Goal: Transaction & Acquisition: Book appointment/travel/reservation

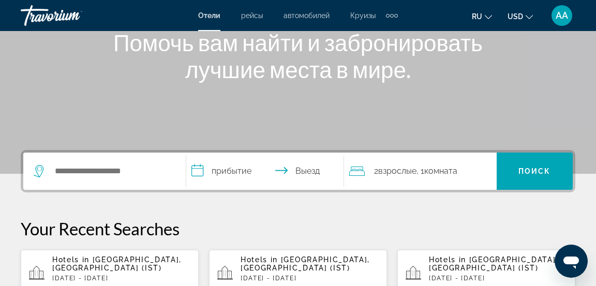
scroll to position [138, 0]
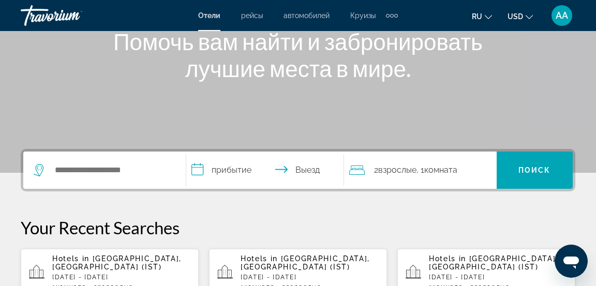
click at [479, 16] on span "ru" at bounding box center [477, 16] width 10 height 8
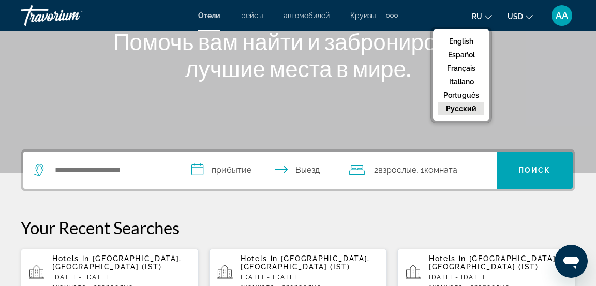
click at [466, 41] on button "English" at bounding box center [461, 41] width 46 height 13
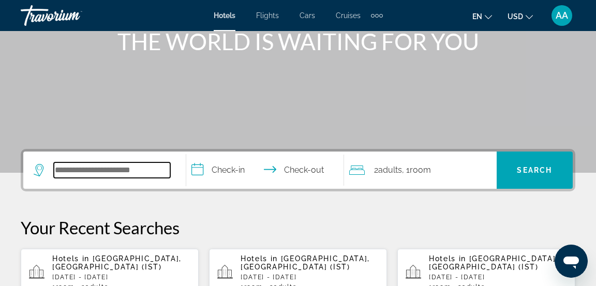
click at [75, 171] on input "Search widget" at bounding box center [112, 171] width 116 height 16
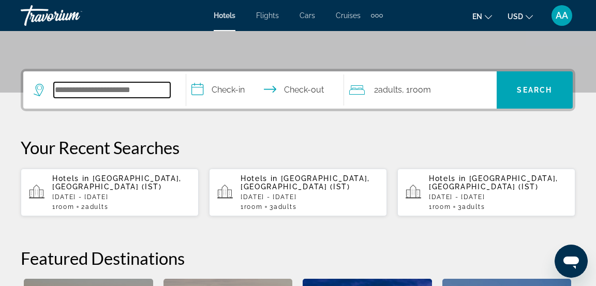
scroll to position [253, 0]
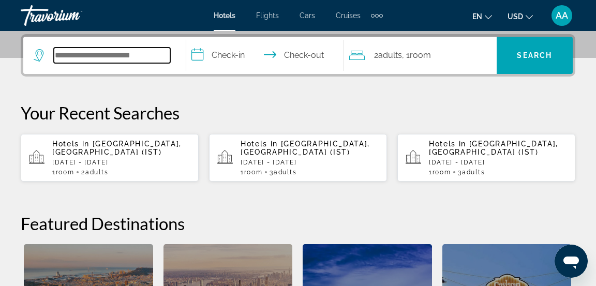
click at [105, 61] on input "Search widget" at bounding box center [112, 56] width 116 height 16
click at [99, 54] on input "Search widget" at bounding box center [112, 56] width 116 height 16
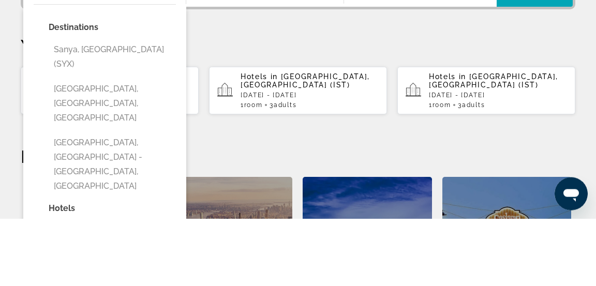
click at [112, 123] on button "Sanya, [GEOGRAPHIC_DATA] (SYX)" at bounding box center [112, 124] width 127 height 34
type input "**********"
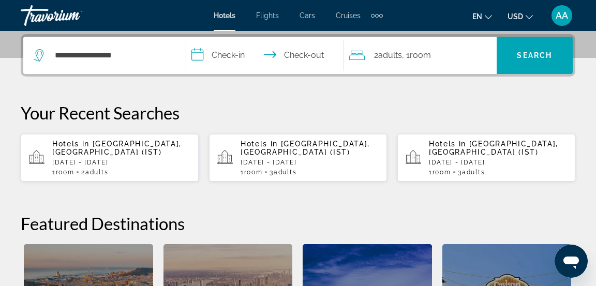
click at [208, 56] on input "**********" at bounding box center [267, 57] width 162 height 40
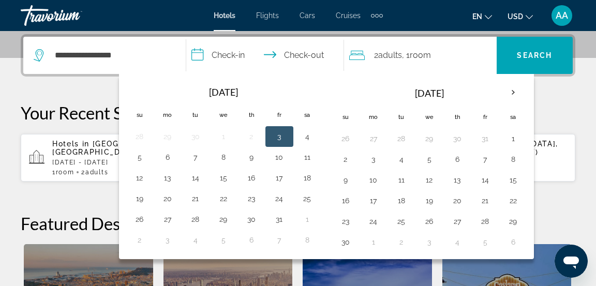
click at [479, 183] on button "14" at bounding box center [485, 180] width 17 height 14
click at [401, 204] on button "18" at bounding box center [401, 201] width 17 height 14
type input "**********"
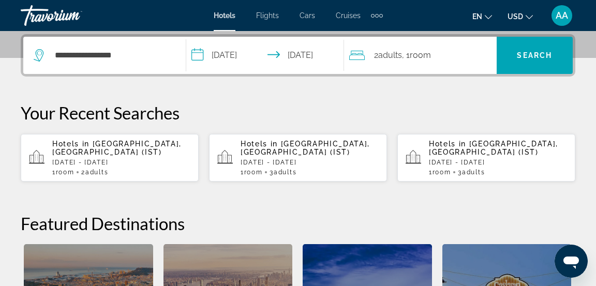
click at [538, 58] on span "Search" at bounding box center [534, 55] width 35 height 8
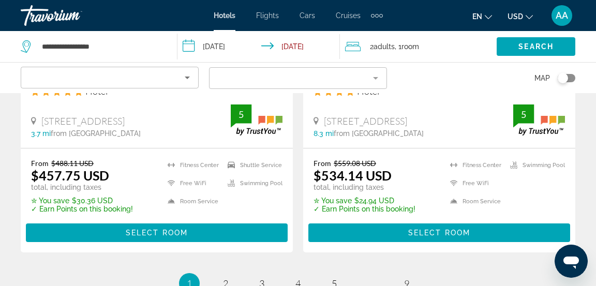
scroll to position [2224, 0]
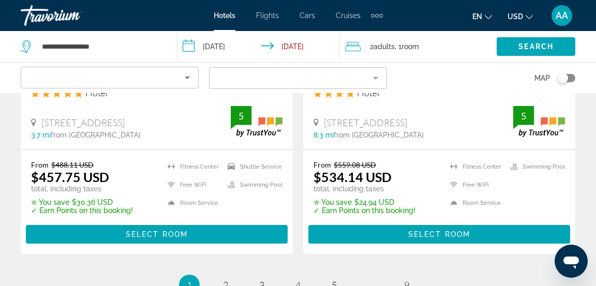
click at [227, 275] on li "page 2" at bounding box center [225, 285] width 21 height 21
click at [223, 280] on span "2" at bounding box center [225, 285] width 5 height 11
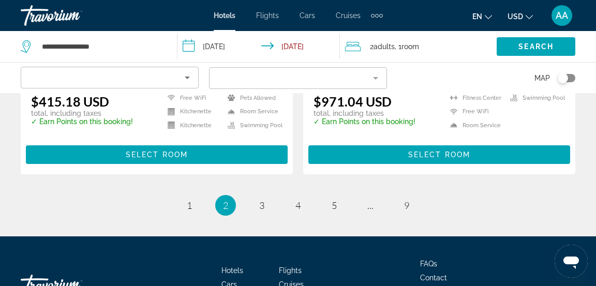
scroll to position [2239, 0]
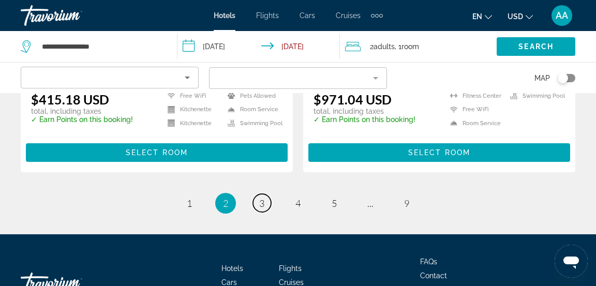
click at [259, 198] on span "3" at bounding box center [261, 203] width 5 height 11
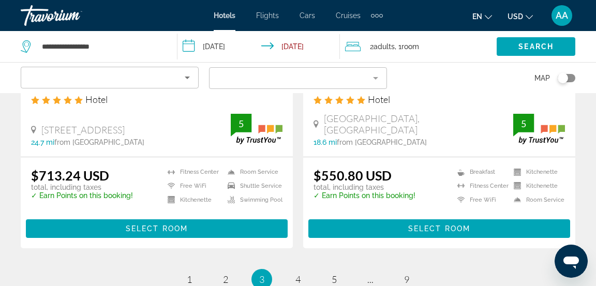
scroll to position [2245, 0]
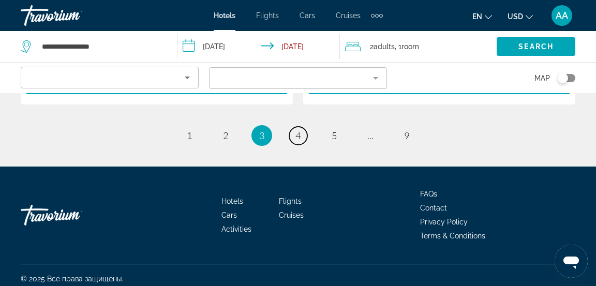
click at [298, 136] on link "page 4" at bounding box center [298, 136] width 18 height 18
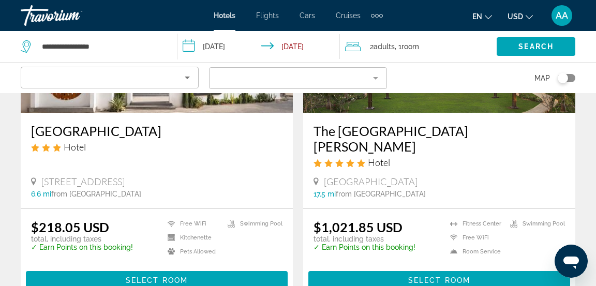
scroll to position [2058, 0]
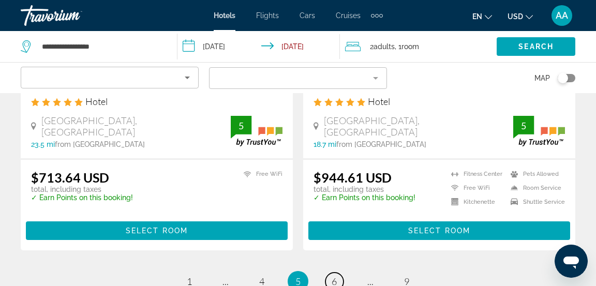
scroll to position [2101, 0]
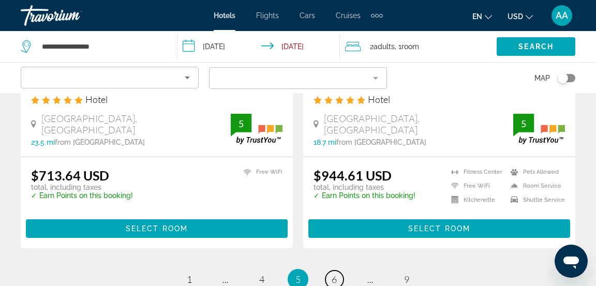
click at [333, 274] on span "6" at bounding box center [334, 279] width 5 height 11
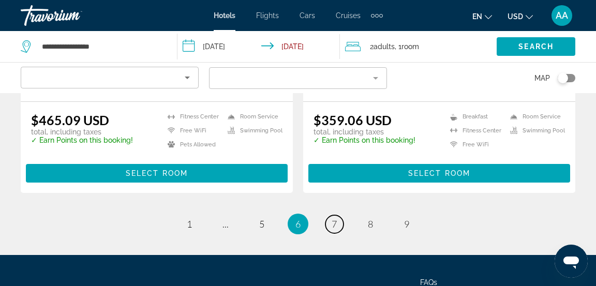
scroll to position [2150, 0]
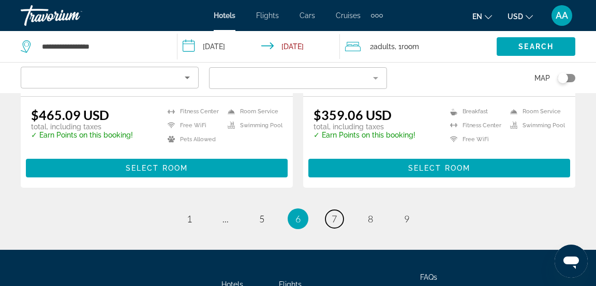
click at [335, 213] on span "7" at bounding box center [334, 218] width 5 height 11
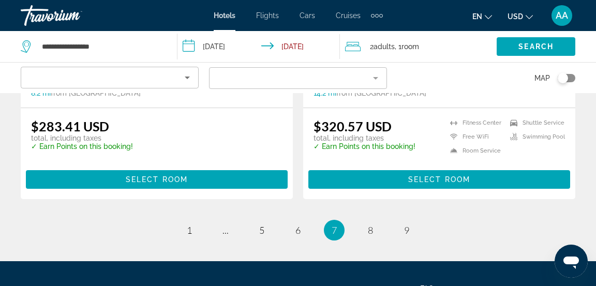
scroll to position [2185, 0]
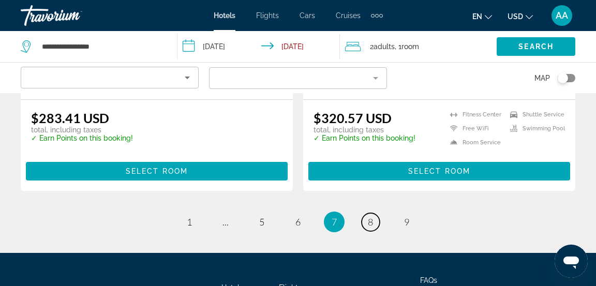
click at [363, 213] on link "page 8" at bounding box center [371, 222] width 18 height 18
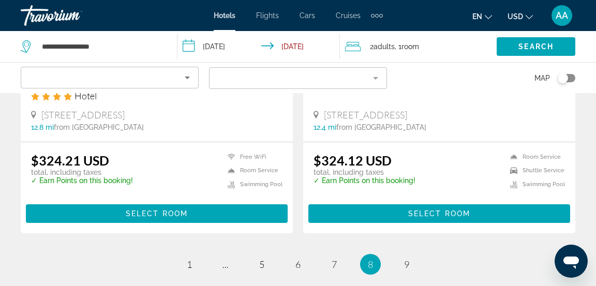
scroll to position [2187, 0]
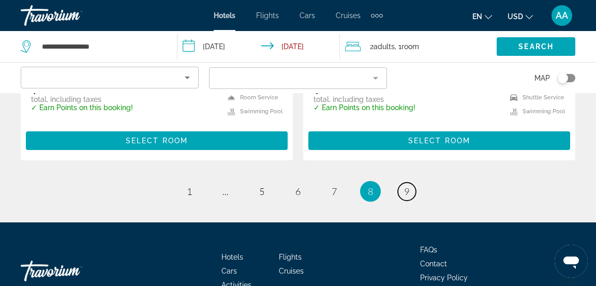
click at [404, 186] on span "9" at bounding box center [406, 191] width 5 height 11
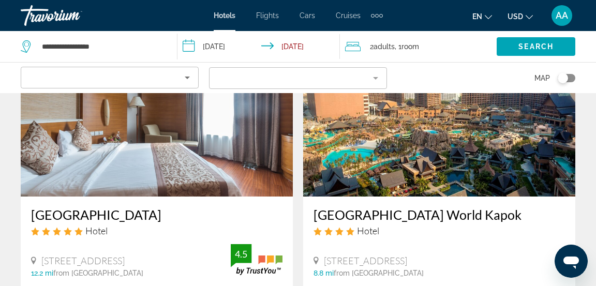
scroll to position [467, 0]
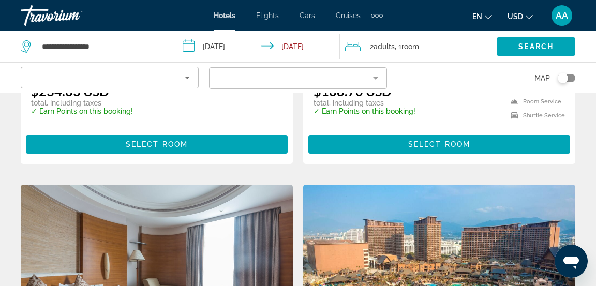
scroll to position [312, 0]
